Goal: Find specific page/section: Find specific page/section

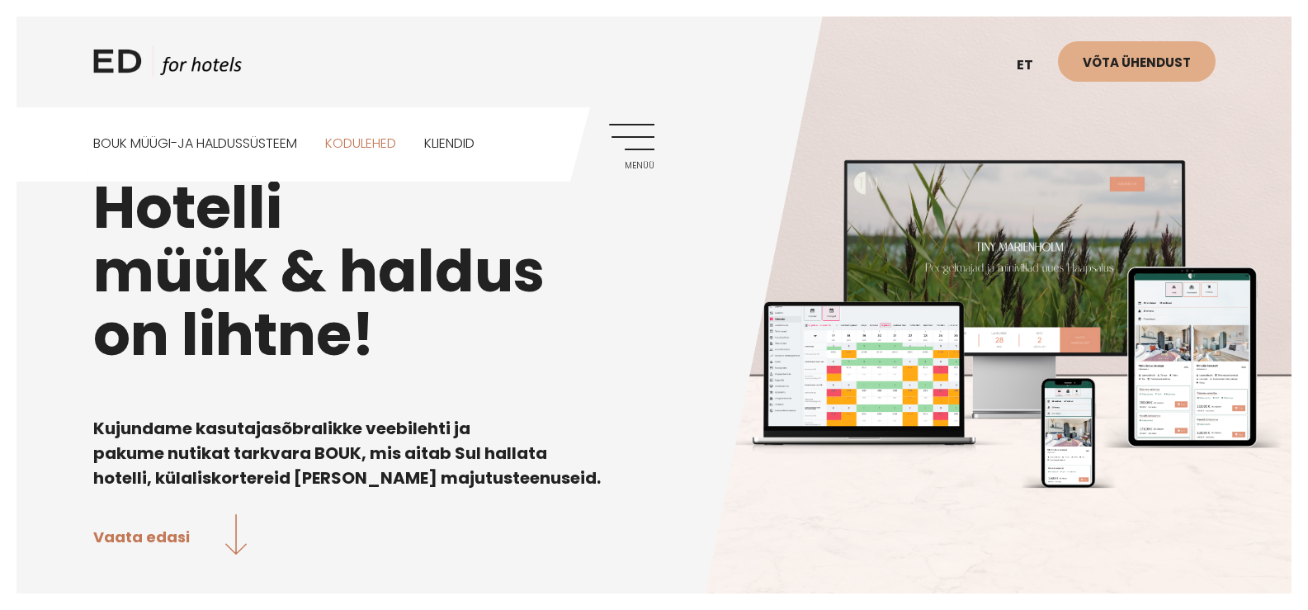
click at [390, 142] on link "Kodulehed" at bounding box center [360, 143] width 71 height 73
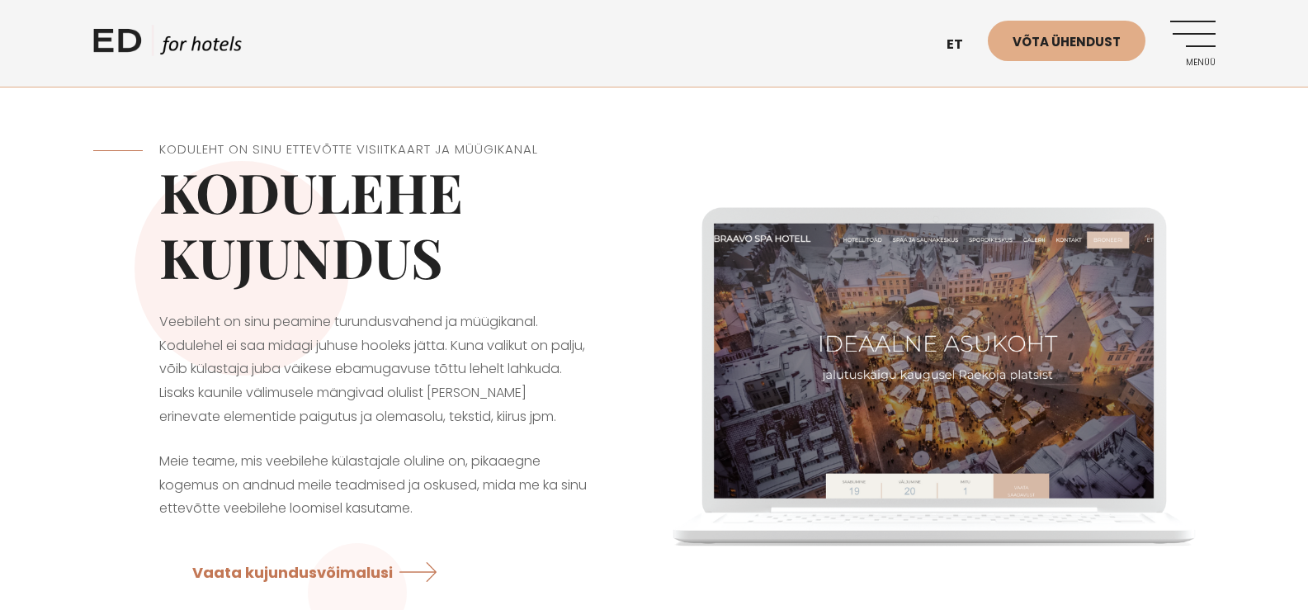
click at [1200, 40] on link "Menüü" at bounding box center [1193, 43] width 45 height 45
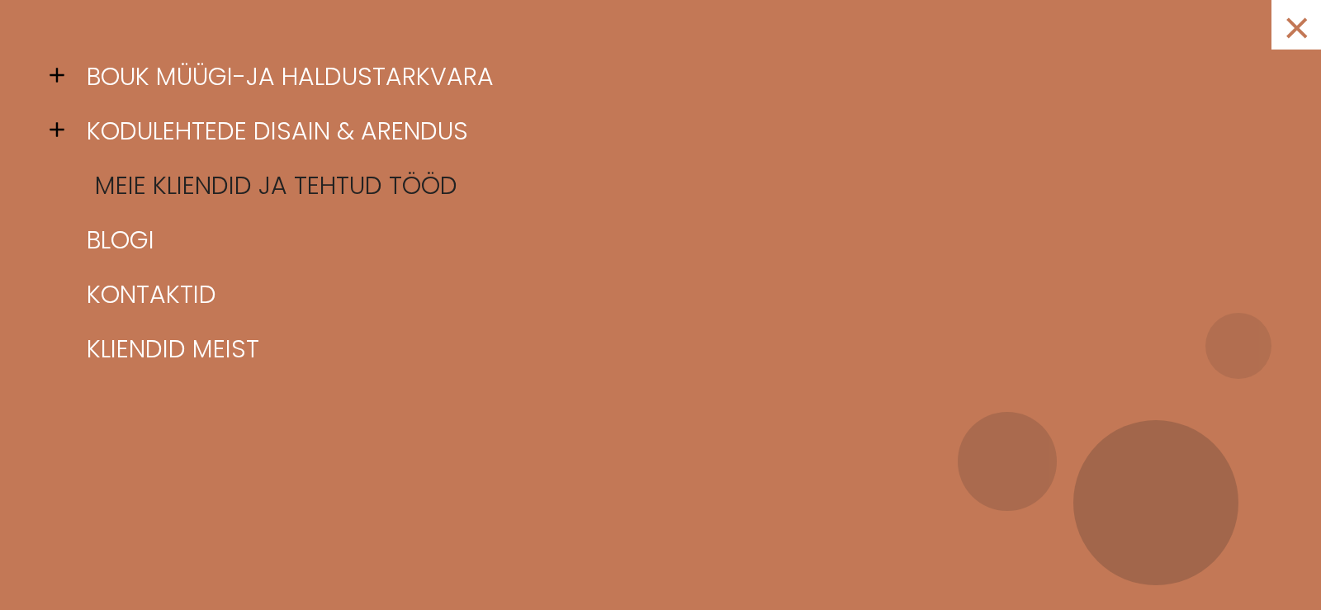
click at [298, 193] on link "Meie kliendid ja tehtud tööd" at bounding box center [681, 185] width 1197 height 54
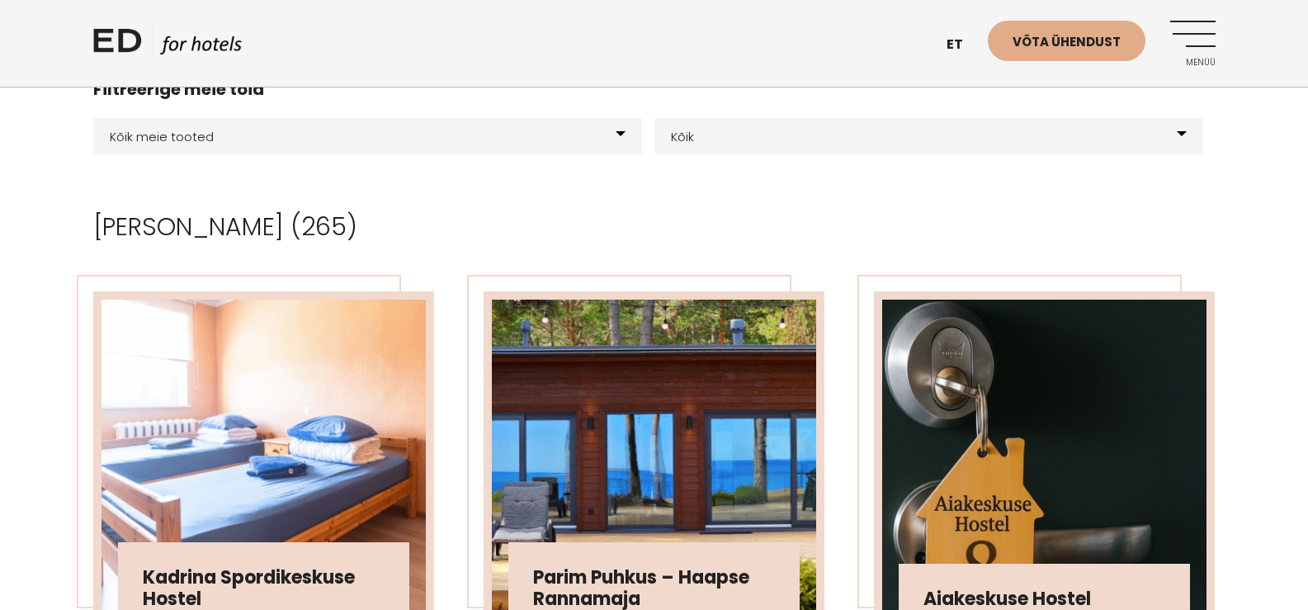
scroll to position [165, 0]
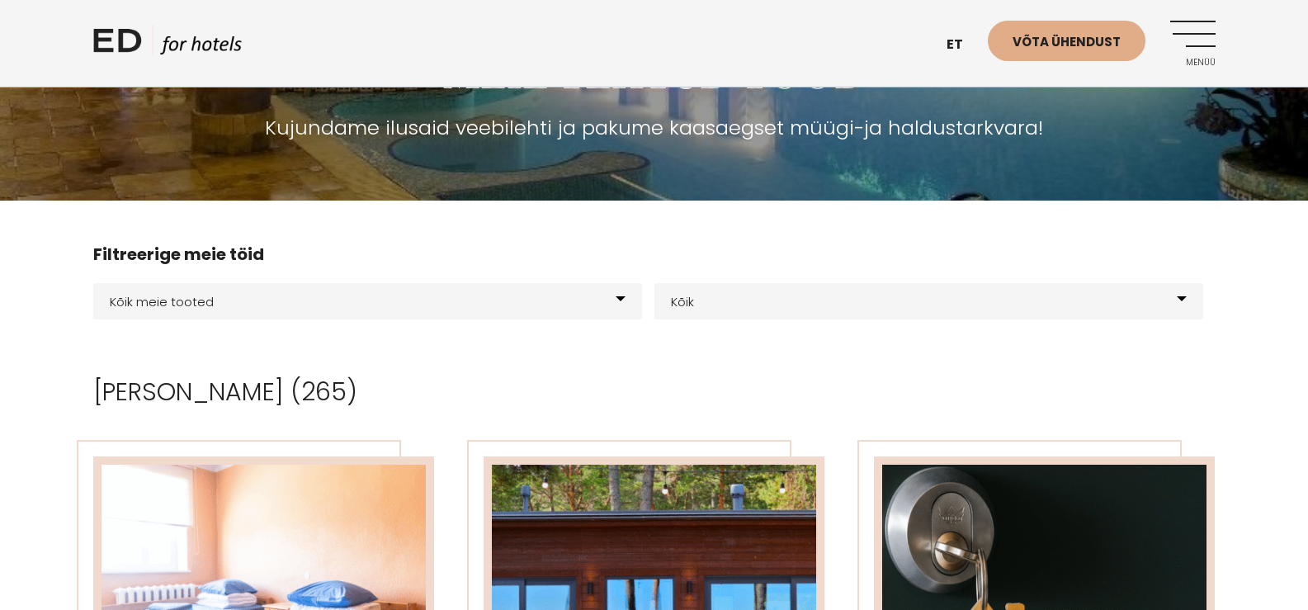
click at [238, 322] on div "Kõik meie tooted BOUK BOOKING BOUK PMS Kodulehed Näidis kodulehe kujunduspõhjad…" at bounding box center [654, 301] width 1123 height 69
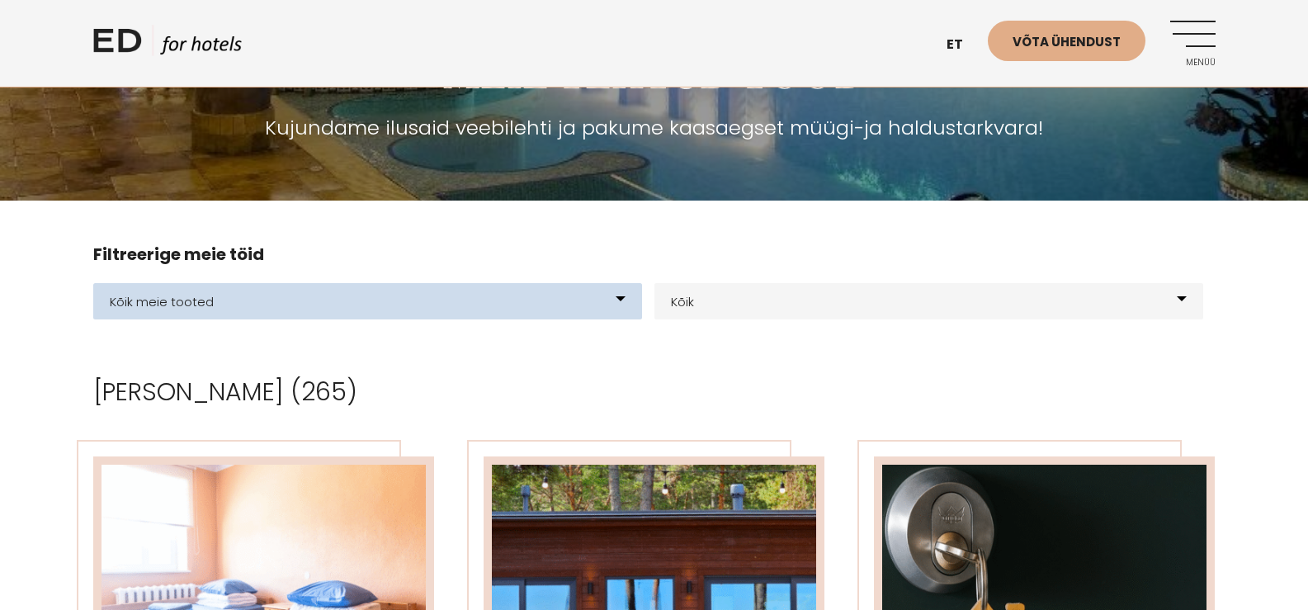
click at [238, 315] on select "Kõik meie tooted BOUK BOOKING BOUK PMS Kodulehed Näidis kodulehe kujunduspõhjad…" at bounding box center [367, 301] width 549 height 36
select select "25"
click at [93, 283] on select "Kõik meie tooted BOUK BOOKING BOUK PMS Kodulehed Näidis kodulehe kujunduspõhjad…" at bounding box center [367, 301] width 549 height 36
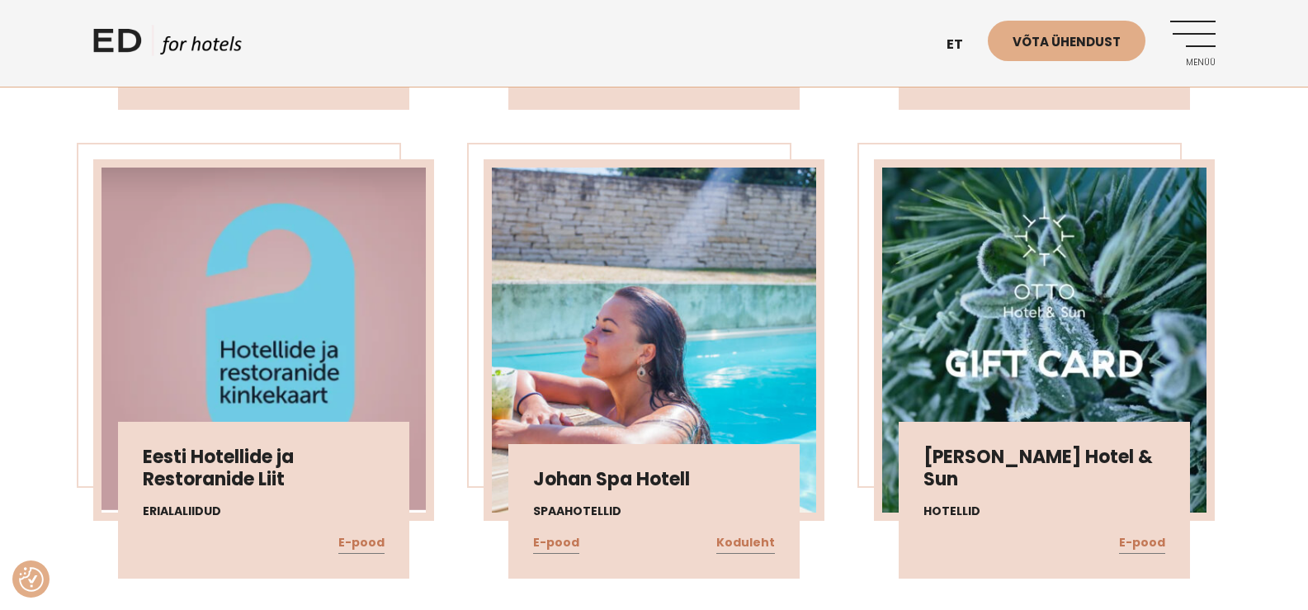
scroll to position [908, 0]
